Goal: Communication & Community: Share content

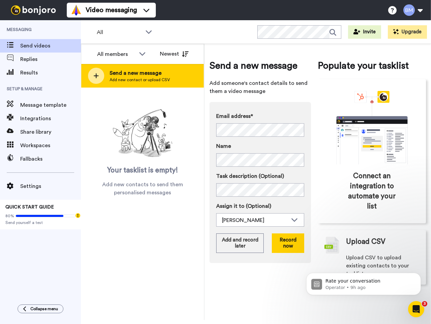
click at [96, 76] on icon at bounding box center [96, 75] width 5 height 5
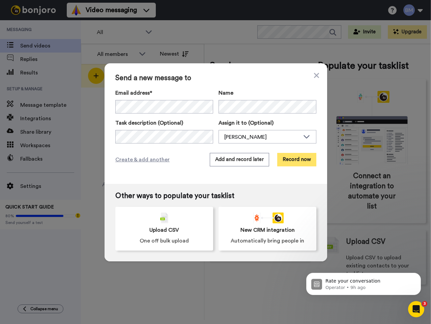
click at [295, 161] on button "Record now" at bounding box center [296, 159] width 39 height 13
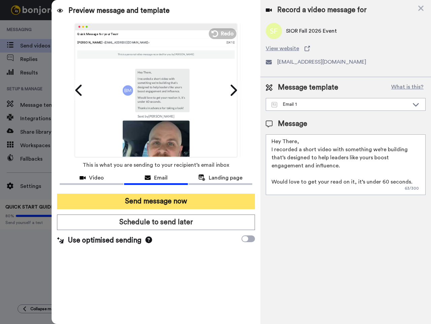
click at [160, 202] on button "Send message now" at bounding box center [156, 201] width 198 height 15
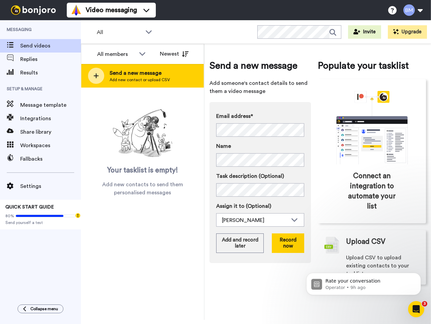
click at [97, 77] on icon at bounding box center [95, 76] width 5 height 6
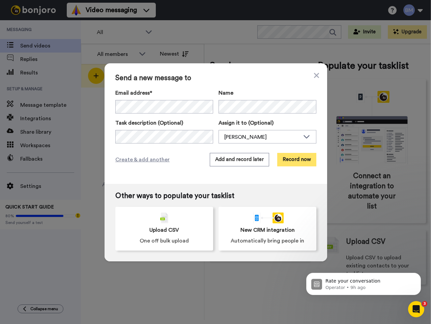
click at [295, 159] on button "Record now" at bounding box center [296, 159] width 39 height 13
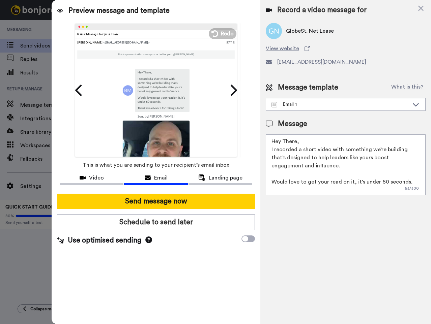
click at [140, 202] on button "Send message now" at bounding box center [156, 201] width 198 height 15
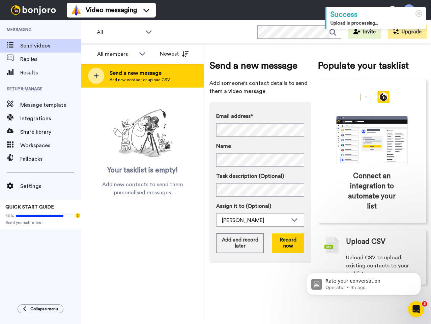
click at [100, 76] on div at bounding box center [96, 76] width 16 height 16
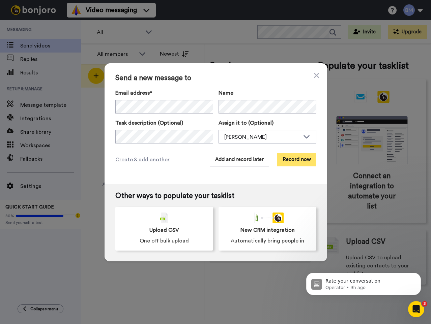
click at [298, 161] on button "Record now" at bounding box center [296, 159] width 39 height 13
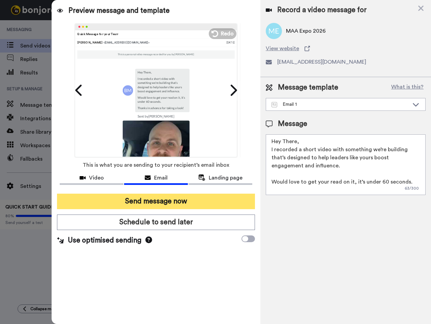
click at [178, 201] on button "Send message now" at bounding box center [156, 201] width 198 height 15
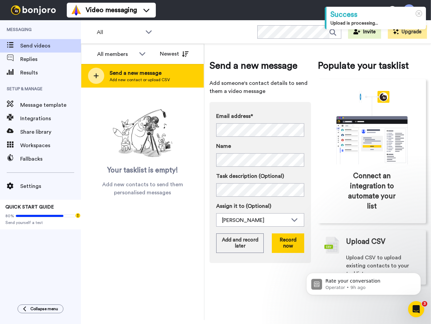
click at [97, 76] on icon at bounding box center [95, 76] width 5 height 6
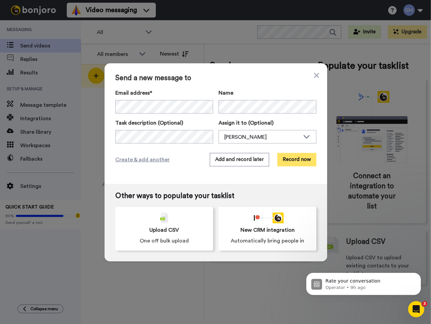
click at [301, 159] on button "Record now" at bounding box center [296, 159] width 39 height 13
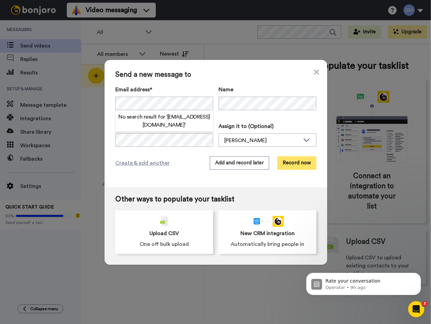
click at [295, 161] on button "Record now" at bounding box center [296, 162] width 39 height 13
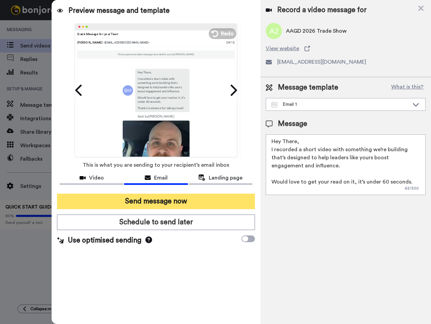
click at [179, 202] on button "Send message now" at bounding box center [156, 201] width 198 height 15
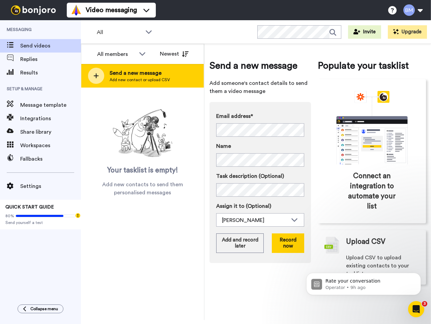
click at [95, 80] on div at bounding box center [96, 76] width 16 height 16
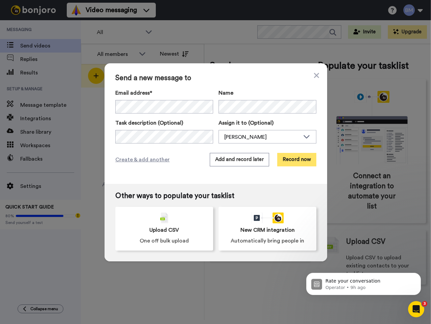
click at [306, 162] on button "Record now" at bounding box center [296, 159] width 39 height 13
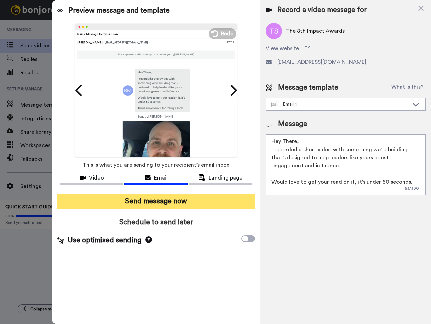
click at [149, 200] on button "Send message now" at bounding box center [156, 201] width 198 height 15
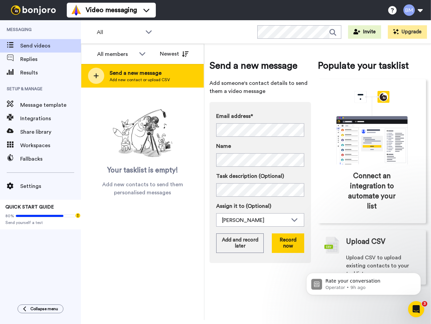
click at [93, 77] on div at bounding box center [96, 76] width 16 height 16
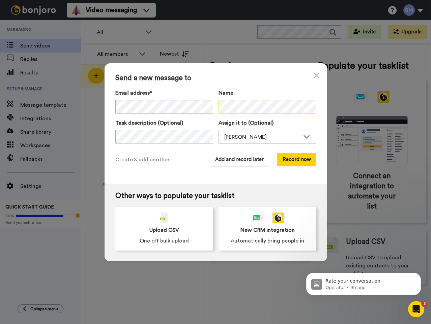
scroll to position [0, 10]
click at [299, 160] on button "Record now" at bounding box center [296, 159] width 39 height 13
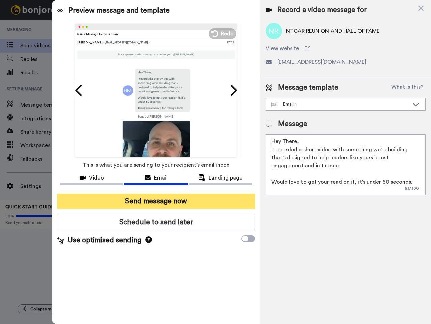
click at [186, 204] on button "Send message now" at bounding box center [156, 201] width 198 height 15
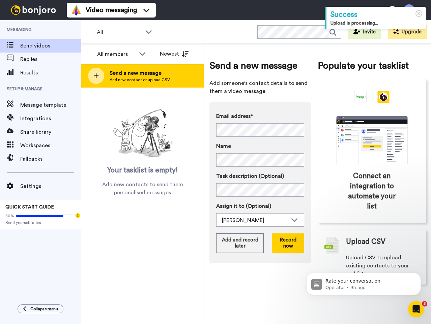
click at [91, 79] on div at bounding box center [96, 76] width 16 height 16
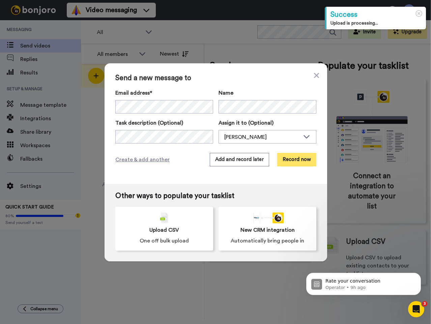
click at [301, 162] on button "Record now" at bounding box center [296, 159] width 39 height 13
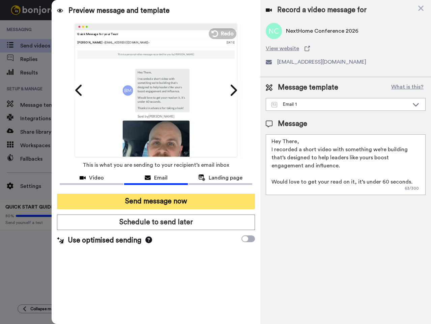
click at [142, 202] on button "Send message now" at bounding box center [156, 201] width 198 height 15
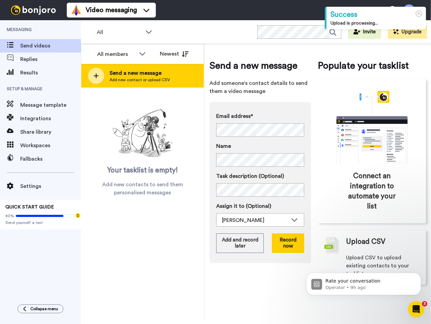
click at [99, 76] on div at bounding box center [96, 76] width 16 height 16
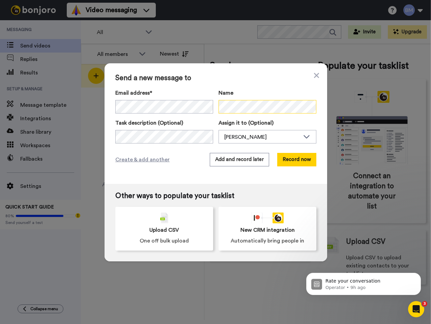
scroll to position [0, 36]
click at [299, 160] on button "Record now" at bounding box center [296, 159] width 39 height 13
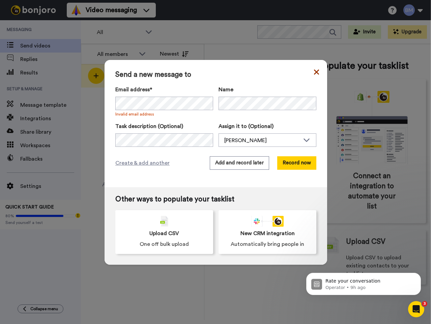
click at [314, 72] on icon at bounding box center [316, 72] width 5 height 8
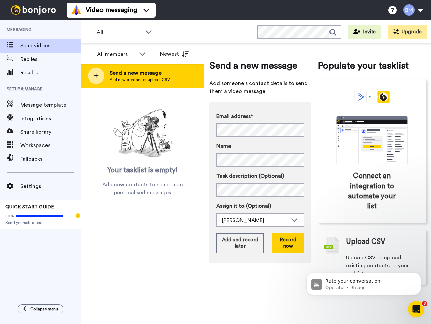
click at [96, 77] on icon at bounding box center [96, 75] width 5 height 5
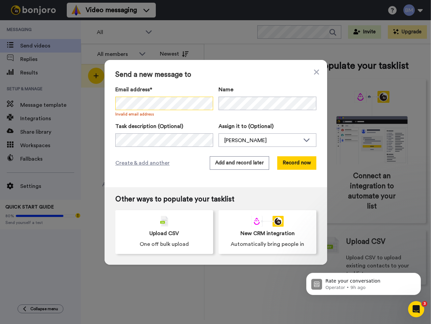
click at [88, 105] on div "Send a new message to Email address* No search result for ‘ CRSHelp@crs.com ’ I…" at bounding box center [215, 162] width 431 height 324
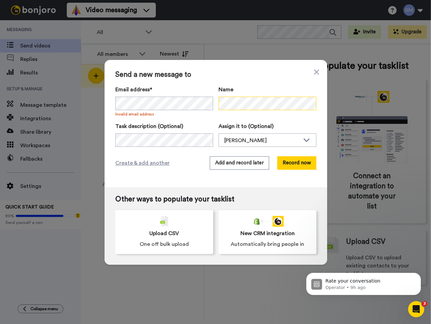
scroll to position [0, 36]
click at [319, 97] on div "Send a new message to Email address* No search result for ‘ ‍jwylie@zondahome.c…" at bounding box center [215, 123] width 222 height 127
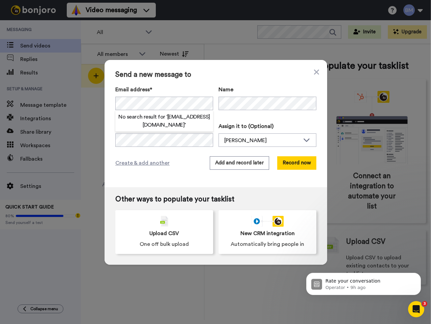
click at [184, 121] on h2 "No search result for ‘ ‍jwylie@zondahome.com ’" at bounding box center [164, 121] width 98 height 16
click at [191, 164] on div "Create & add another Add and record later Record now" at bounding box center [215, 162] width 201 height 13
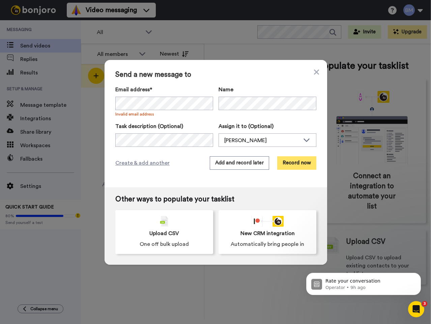
click at [296, 161] on button "Record now" at bounding box center [296, 162] width 39 height 13
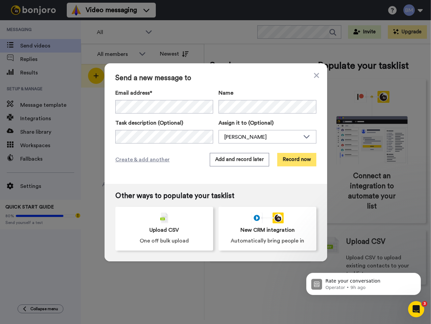
click at [295, 159] on button "Record now" at bounding box center [296, 159] width 39 height 13
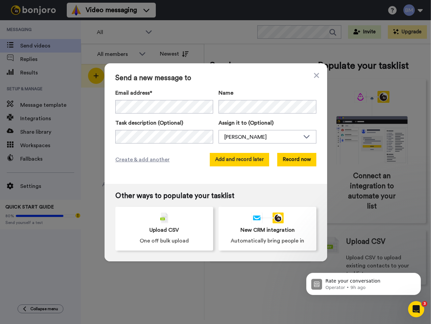
drag, startPoint x: 186, startPoint y: 163, endPoint x: 228, endPoint y: 162, distance: 41.8
click at [187, 163] on div "Create & add another Add and record later Record now" at bounding box center [215, 159] width 201 height 13
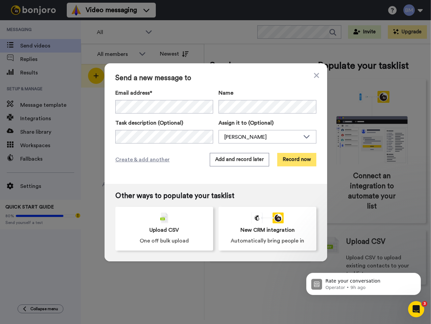
click at [294, 160] on button "Record now" at bounding box center [296, 159] width 39 height 13
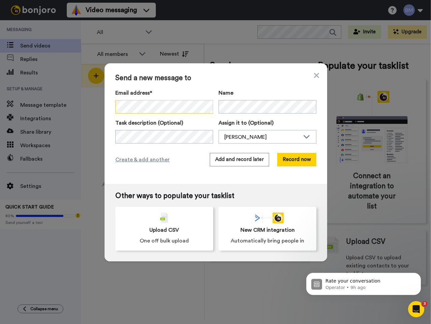
click at [88, 113] on div "Send a new message to Email address* No search result for ‘ ‍jwylie@zondahome.c…" at bounding box center [215, 162] width 431 height 324
click at [315, 73] on icon at bounding box center [316, 75] width 5 height 5
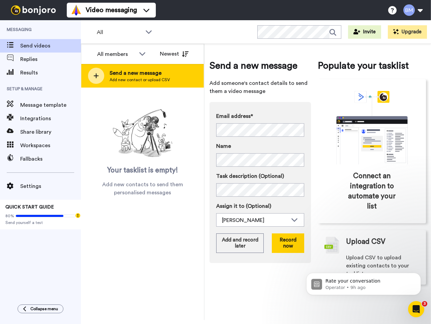
click at [97, 79] on icon at bounding box center [95, 76] width 5 height 6
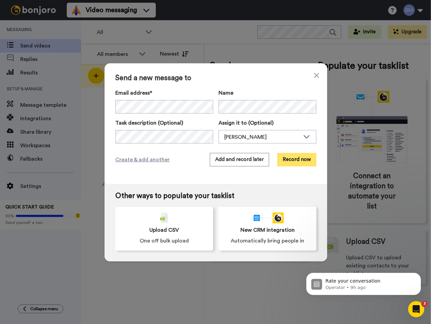
click at [288, 160] on button "Record now" at bounding box center [296, 159] width 39 height 13
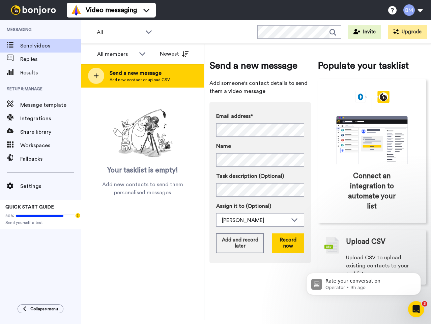
click at [94, 77] on icon at bounding box center [95, 76] width 5 height 6
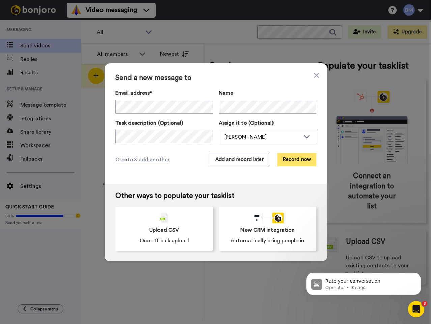
click at [290, 160] on button "Record now" at bounding box center [296, 159] width 39 height 13
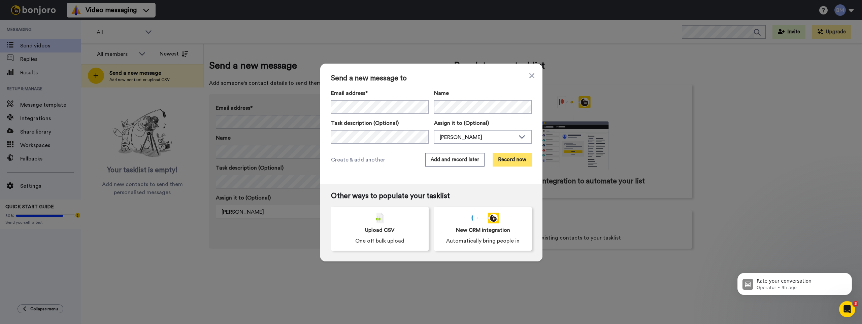
click at [430, 164] on button "Record now" at bounding box center [512, 159] width 39 height 13
click at [430, 163] on button "Add and record later" at bounding box center [455, 159] width 59 height 13
click at [430, 75] on icon at bounding box center [532, 76] width 5 height 8
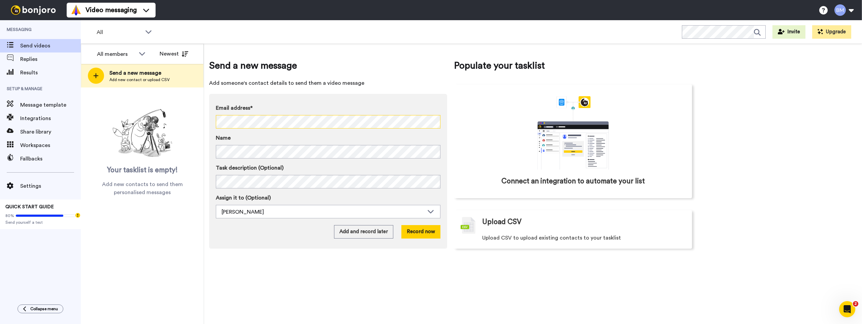
click at [205, 121] on div "Send a new message Add someone's contact details to send them a video message E…" at bounding box center [533, 184] width 658 height 281
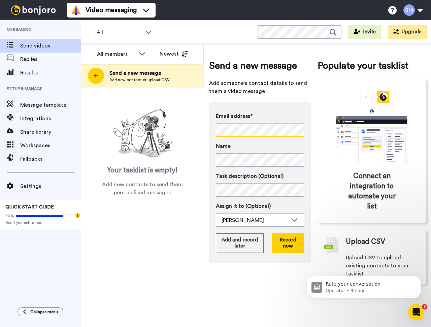
click at [195, 137] on div "All members All members [PERSON_NAME] Newest Send a new message Add new contact…" at bounding box center [256, 183] width 350 height 279
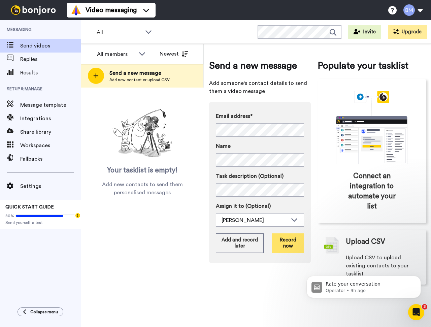
click at [286, 244] on button "Record now" at bounding box center [288, 243] width 32 height 20
click html "Rate your conversation Operator • 9h ago"
click at [419, 312] on icon "Open Intercom Messenger" at bounding box center [416, 312] width 11 height 11
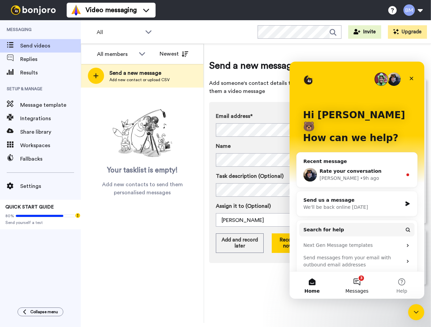
click at [358, 278] on button "3 Messages" at bounding box center [357, 285] width 45 height 27
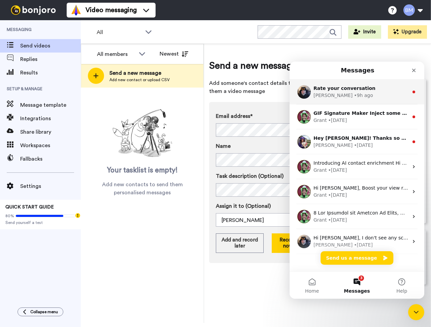
click at [348, 94] on div "[PERSON_NAME] • 9h ago" at bounding box center [361, 95] width 95 height 7
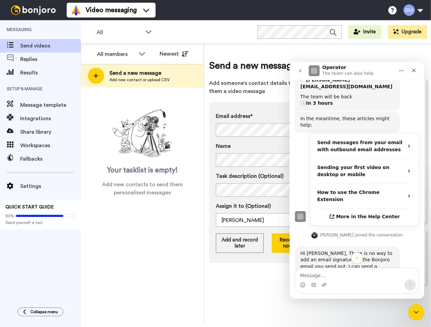
scroll to position [193, 0]
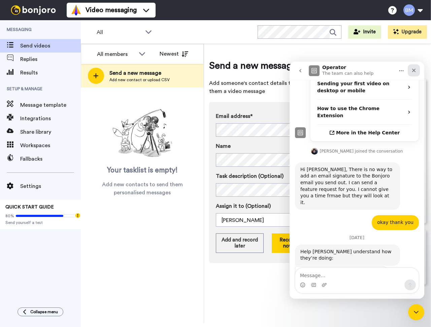
click at [414, 70] on icon "Close" at bounding box center [414, 71] width 4 height 4
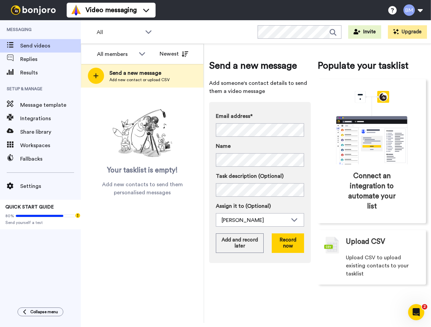
click at [415, 317] on div "Open Intercom Messenger" at bounding box center [416, 312] width 22 height 22
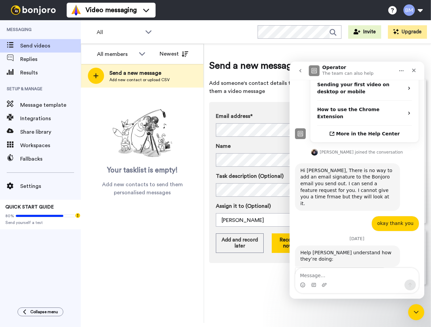
click at [302, 73] on button "go back" at bounding box center [300, 70] width 13 height 13
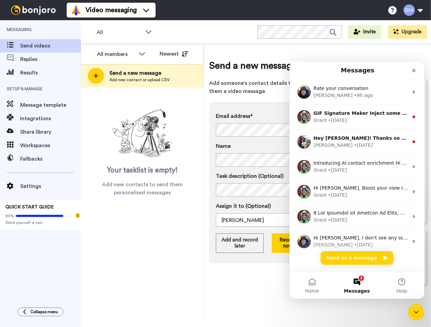
scroll to position [0, 0]
click at [349, 120] on div "Grant • [DATE]" at bounding box center [361, 120] width 95 height 7
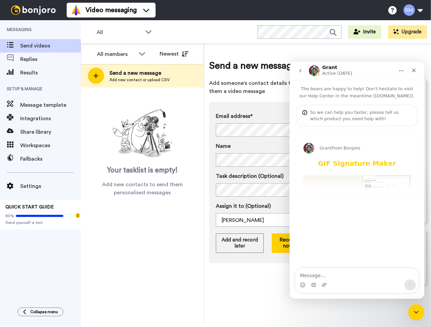
click at [297, 71] on button "go back" at bounding box center [300, 70] width 13 height 13
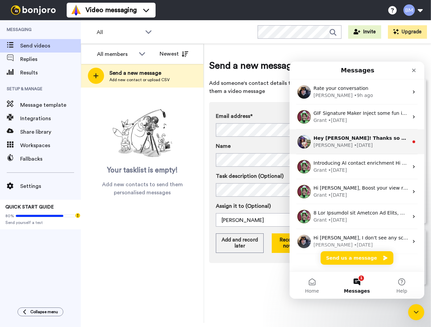
click at [351, 142] on div "Hey Brett! Thanks so much for coming on board, and sticking around. You are ama…" at bounding box center [361, 138] width 95 height 7
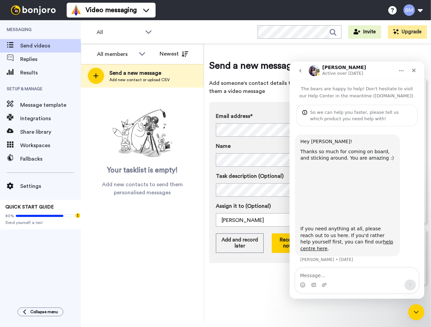
click at [301, 71] on icon "go back" at bounding box center [301, 70] width 2 height 3
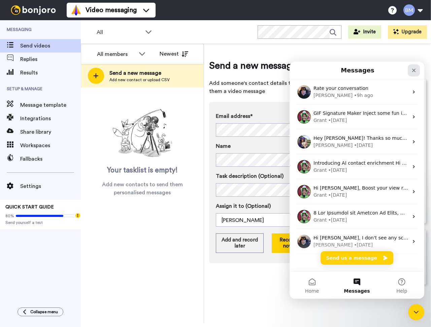
click at [415, 70] on icon "Close" at bounding box center [413, 70] width 5 height 5
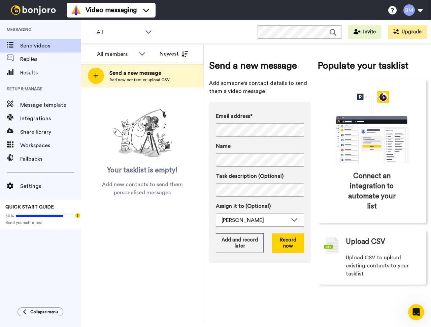
click at [126, 249] on div "All members All members Brett McDermott Newest Send a new message Add new conta…" at bounding box center [142, 183] width 123 height 279
click at [30, 69] on span "Results" at bounding box center [50, 73] width 61 height 8
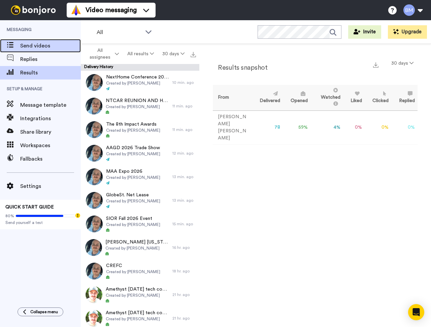
click at [30, 47] on span "Send videos" at bounding box center [50, 46] width 61 height 8
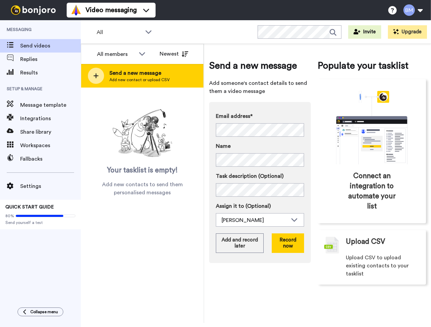
click at [99, 78] on div at bounding box center [96, 76] width 16 height 16
